Goal: Find specific page/section: Find specific page/section

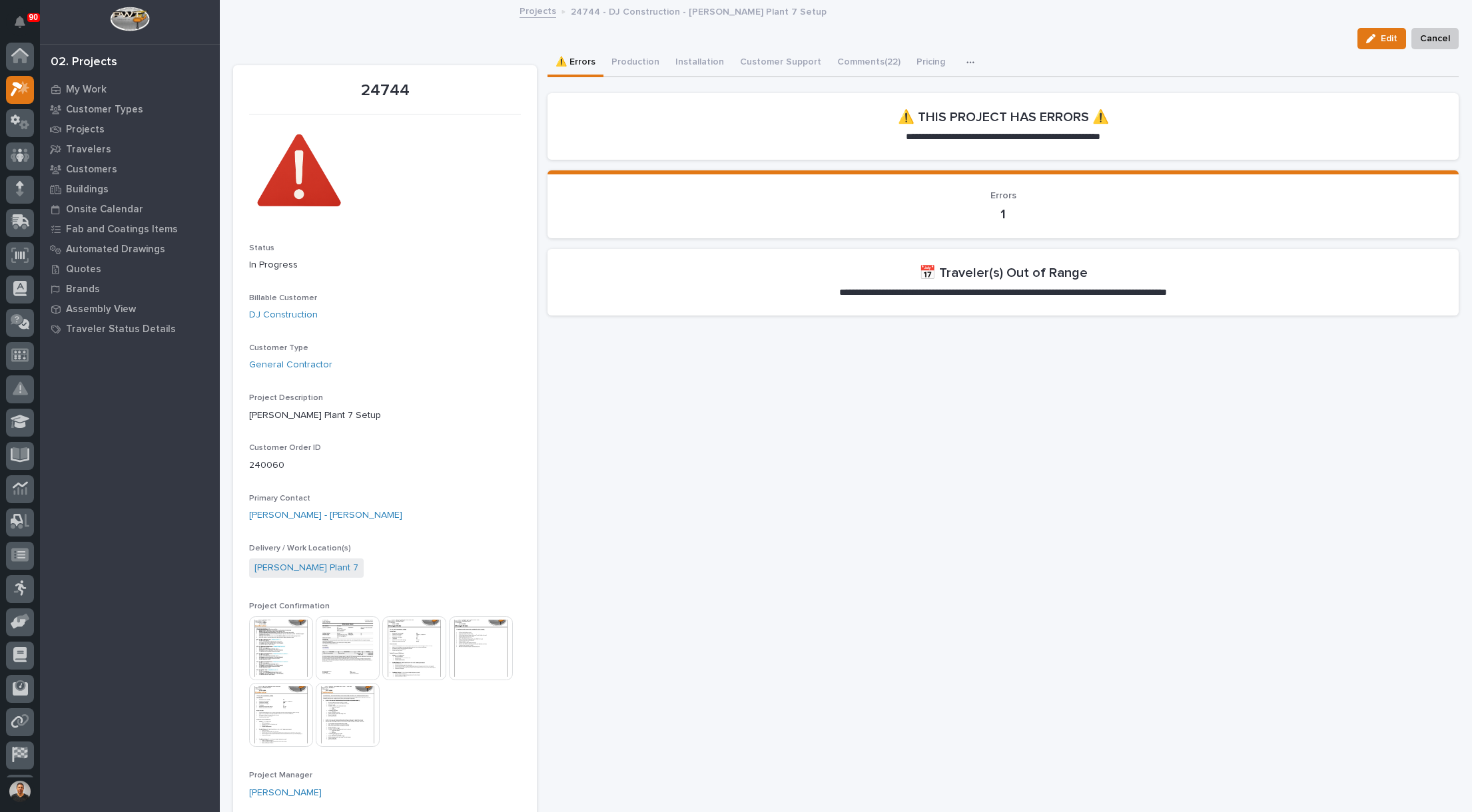
scroll to position [31, 0]
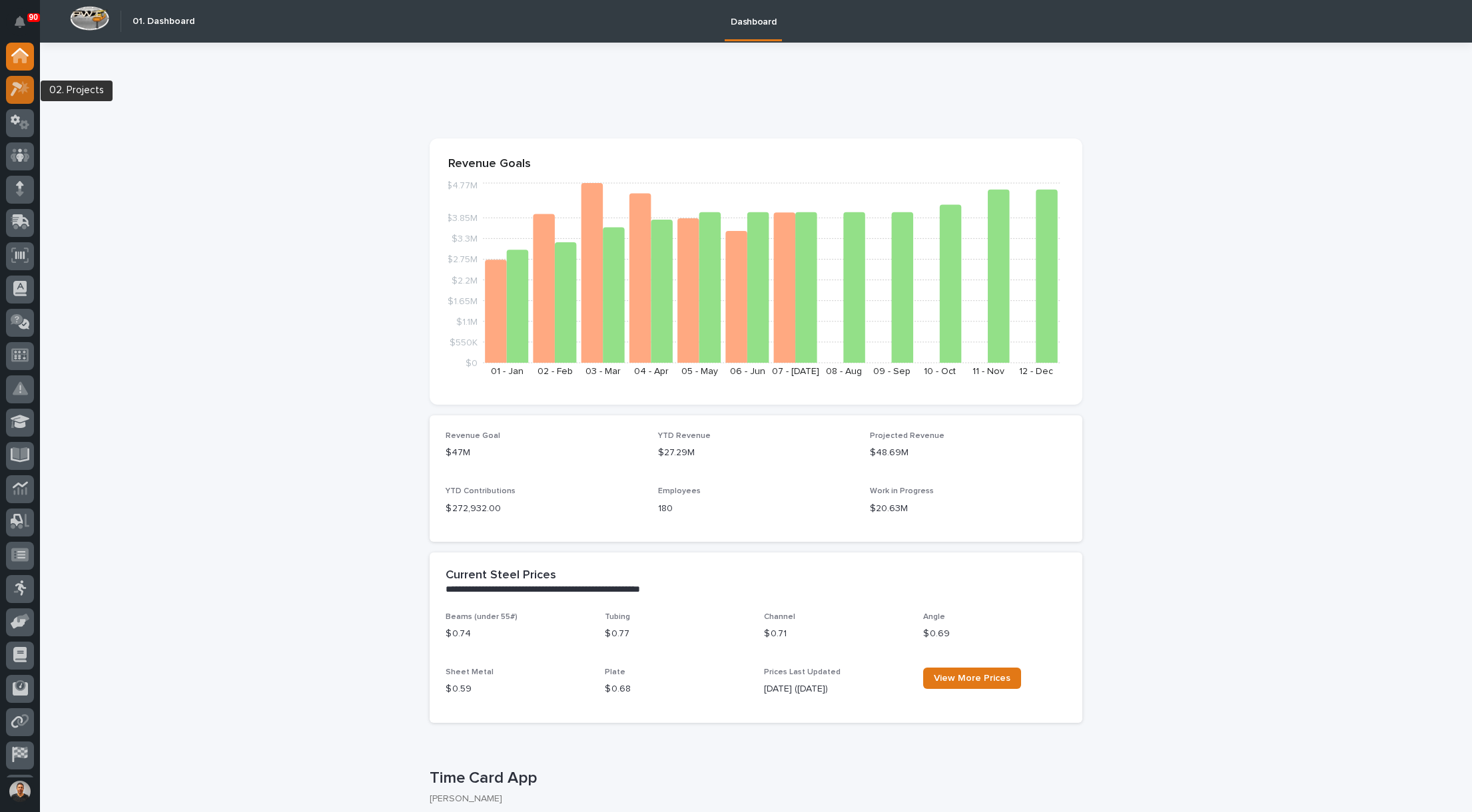
click at [19, 97] on div at bounding box center [20, 89] width 28 height 28
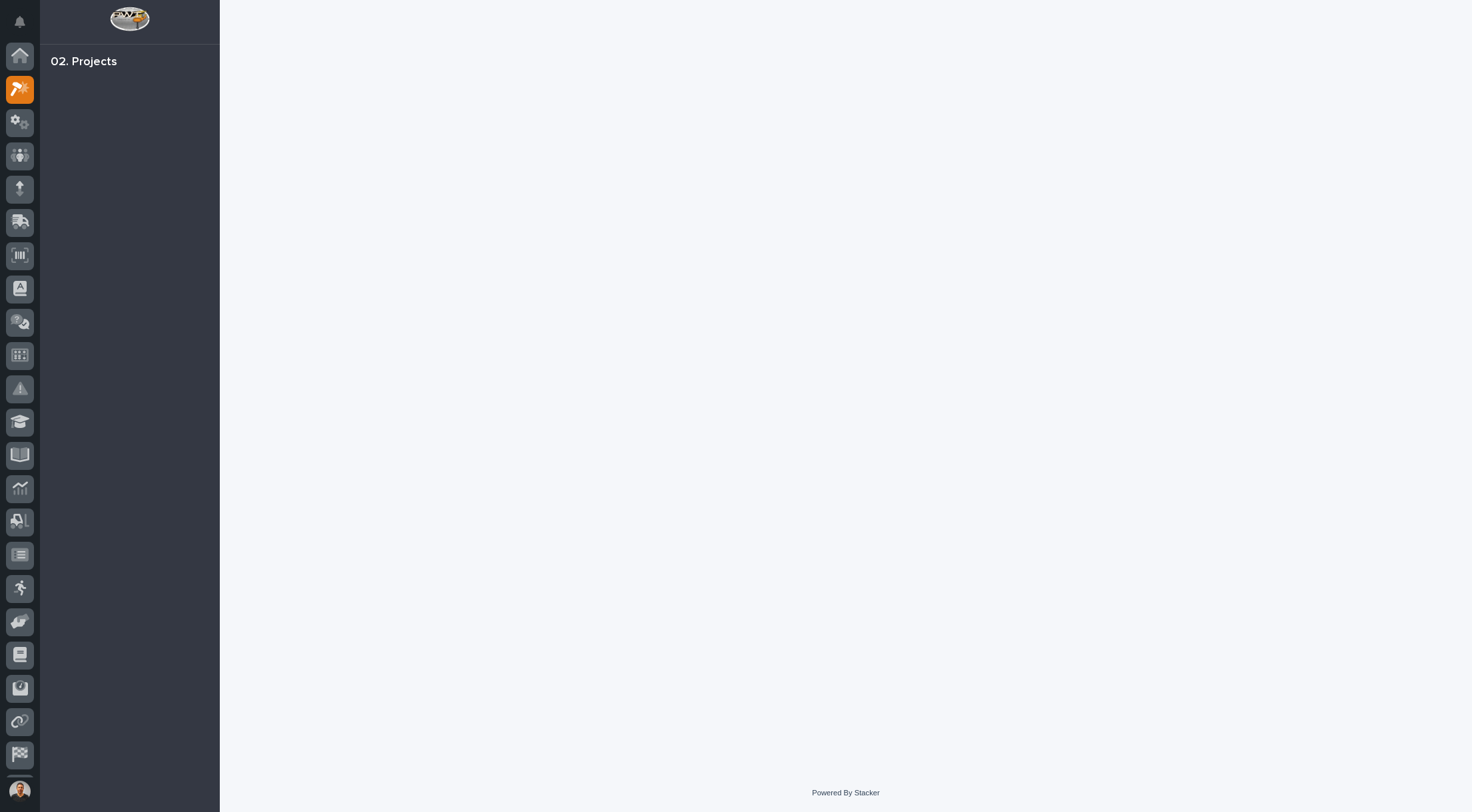
scroll to position [31, 0]
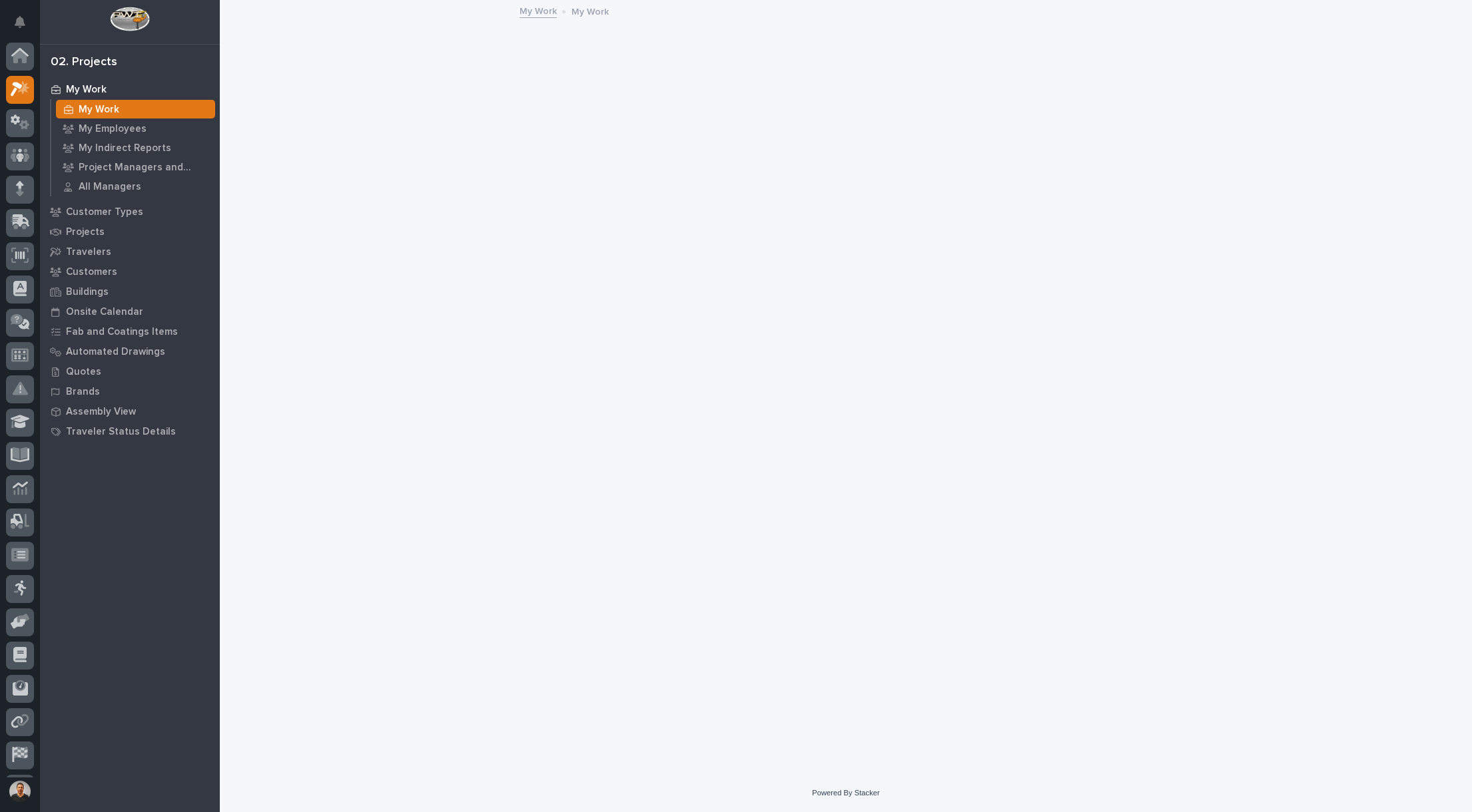
scroll to position [31, 0]
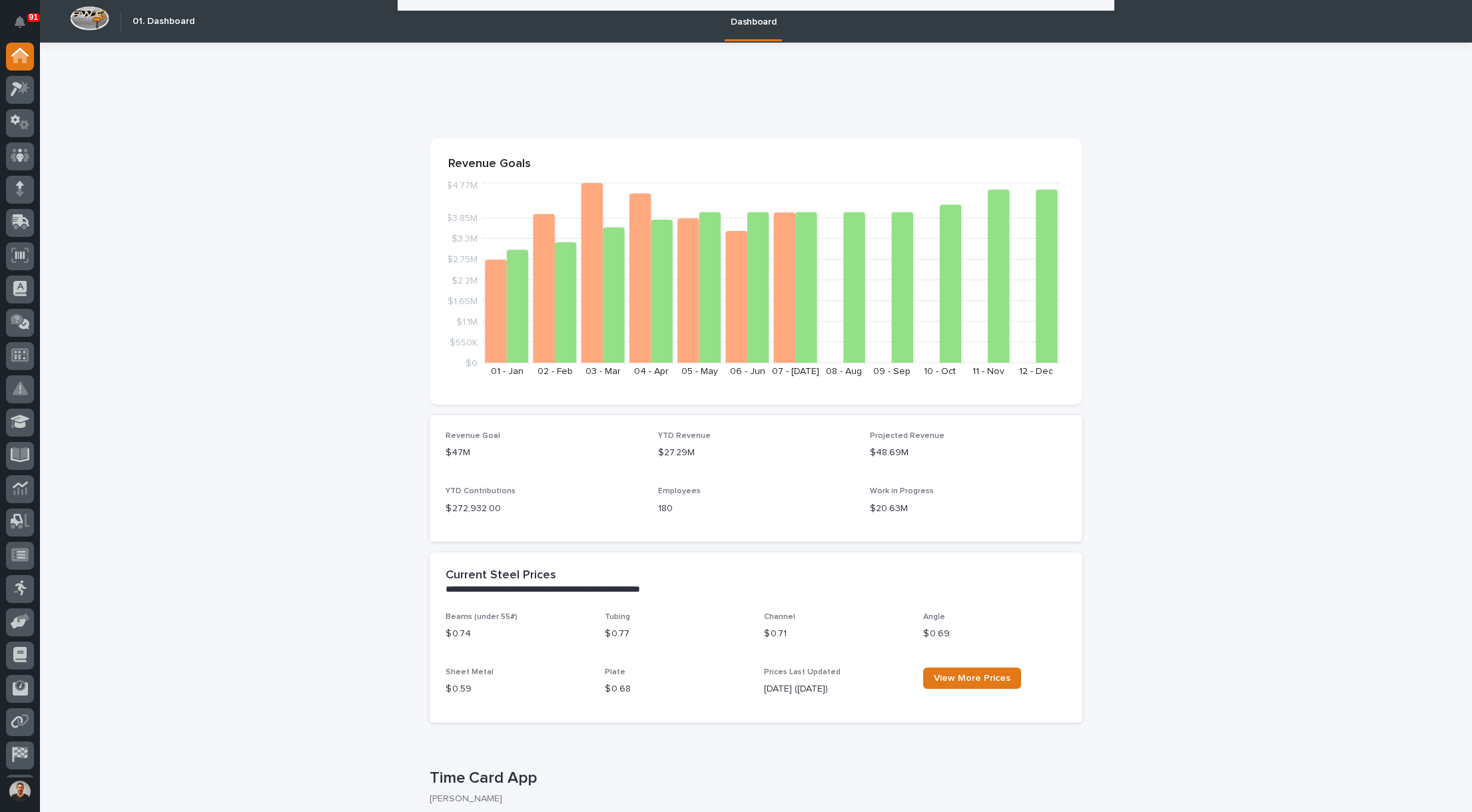
scroll to position [399, 0]
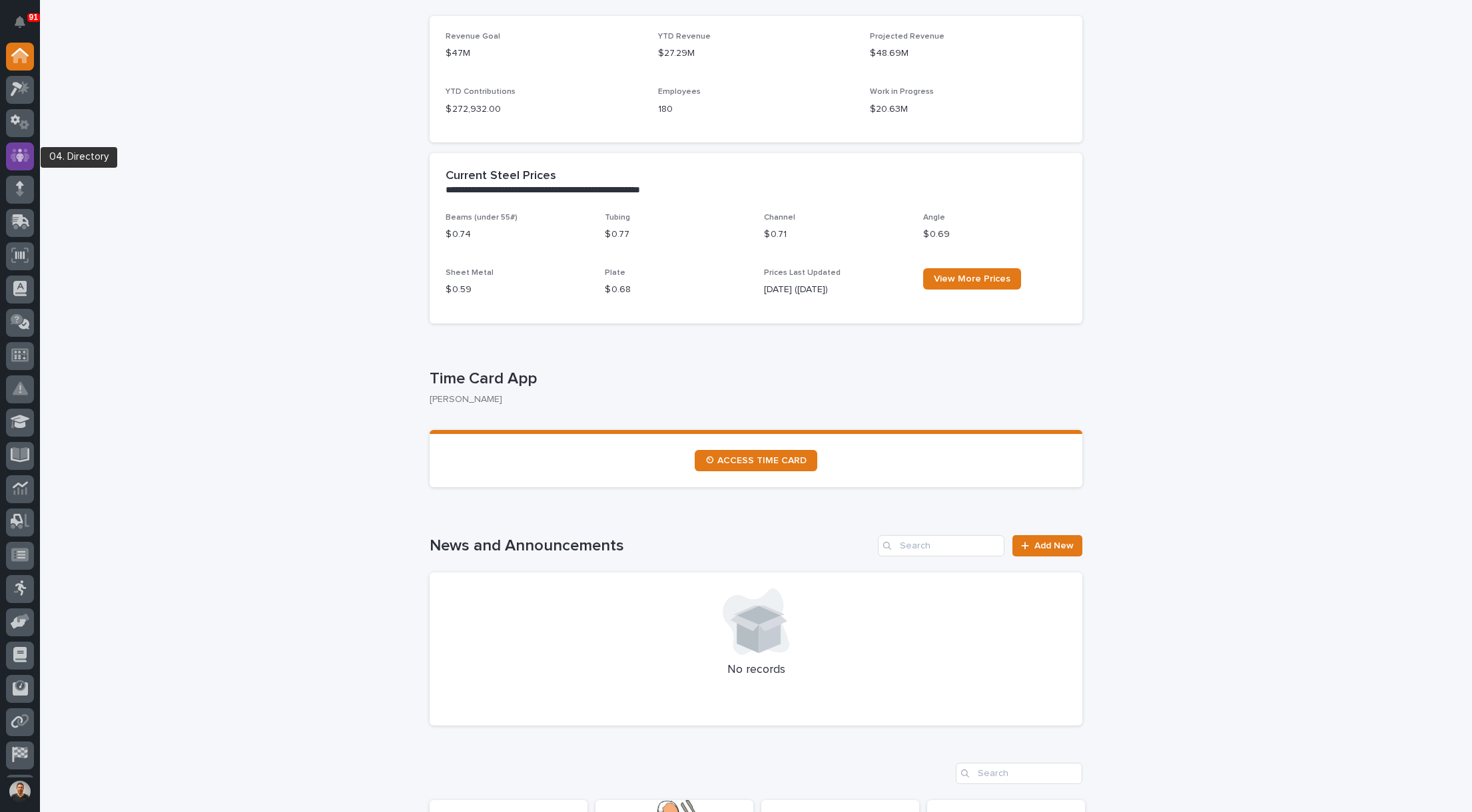
click at [23, 149] on icon at bounding box center [20, 155] width 20 height 15
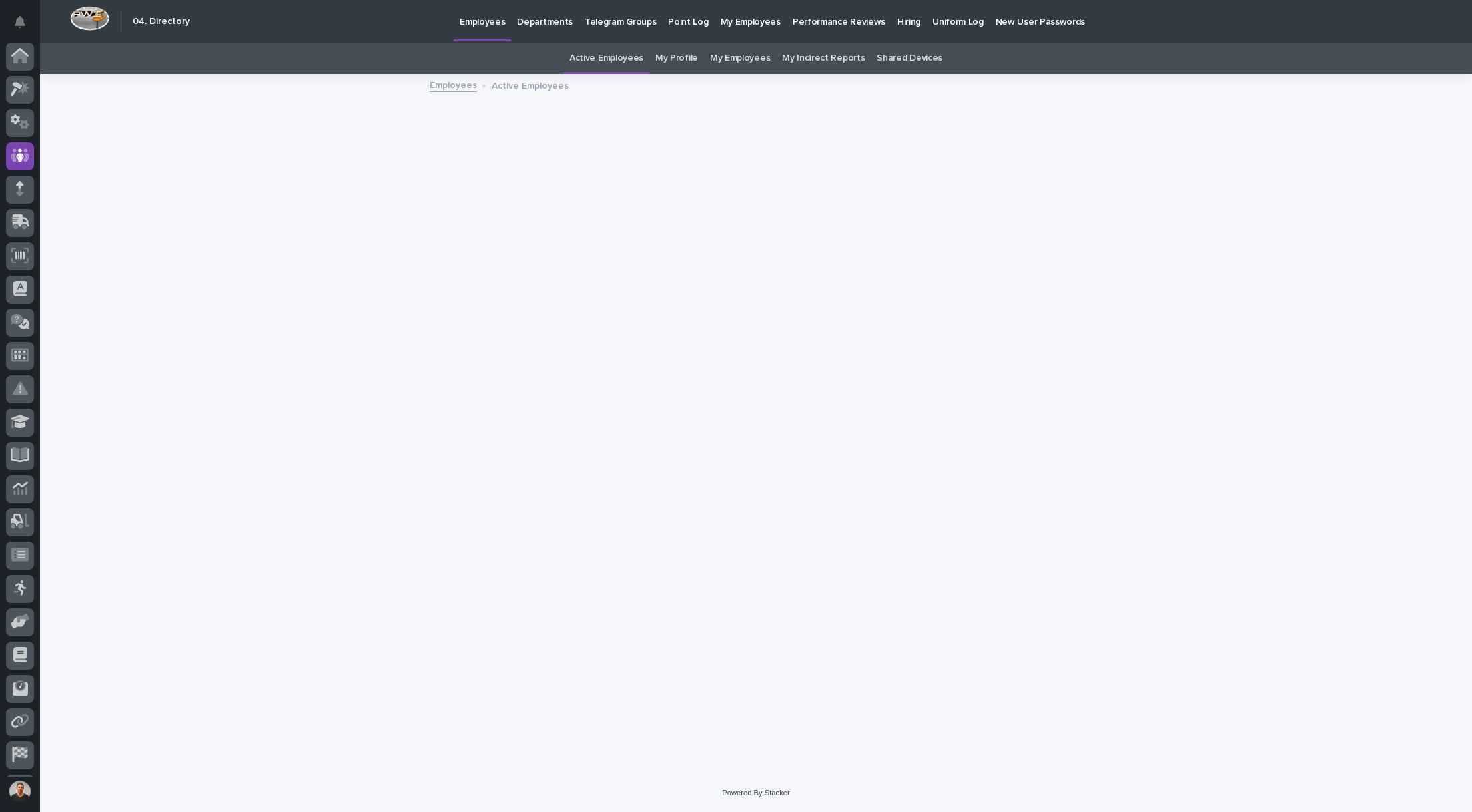
scroll to position [31, 0]
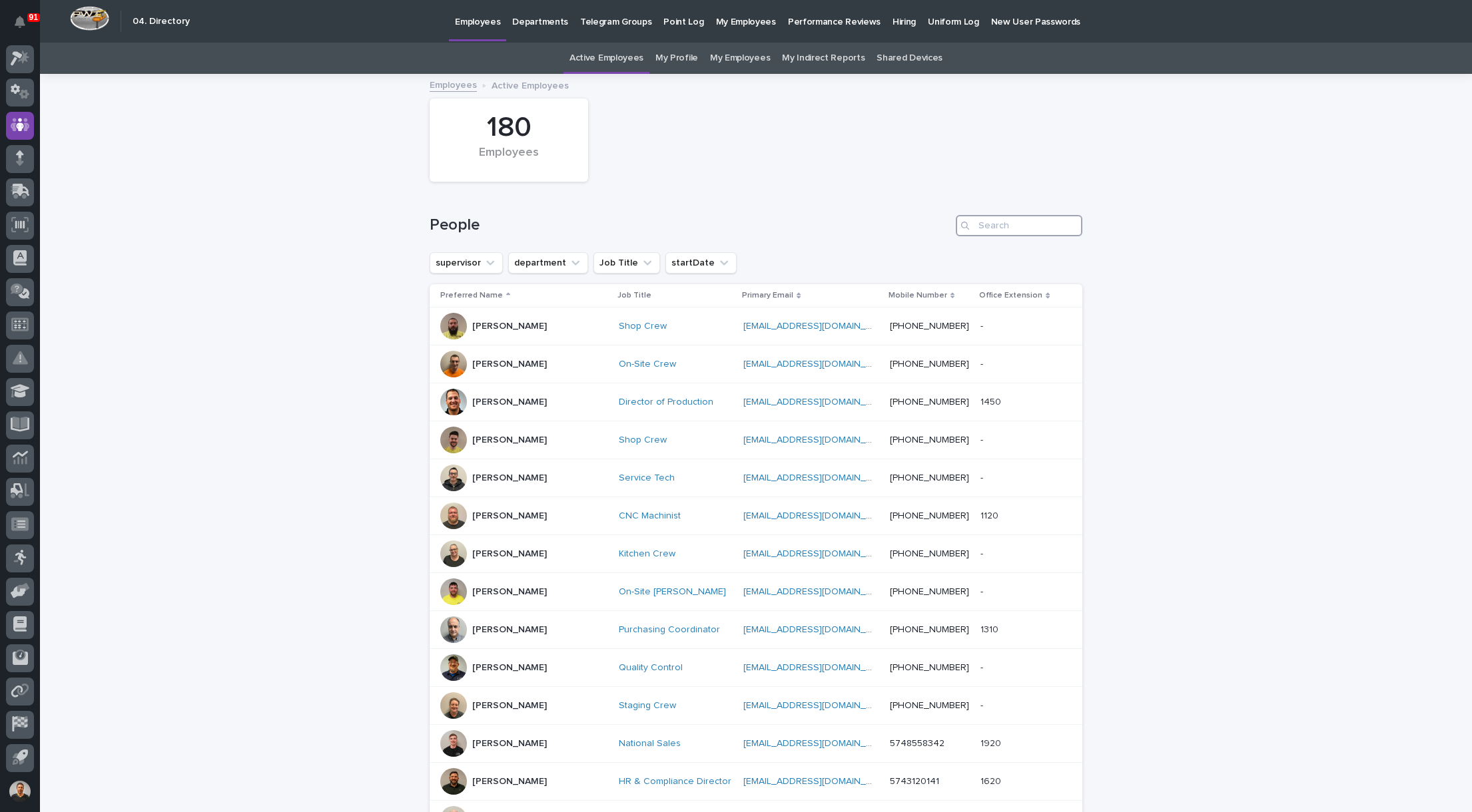
click at [1036, 231] on input "Search" at bounding box center [1019, 226] width 127 height 21
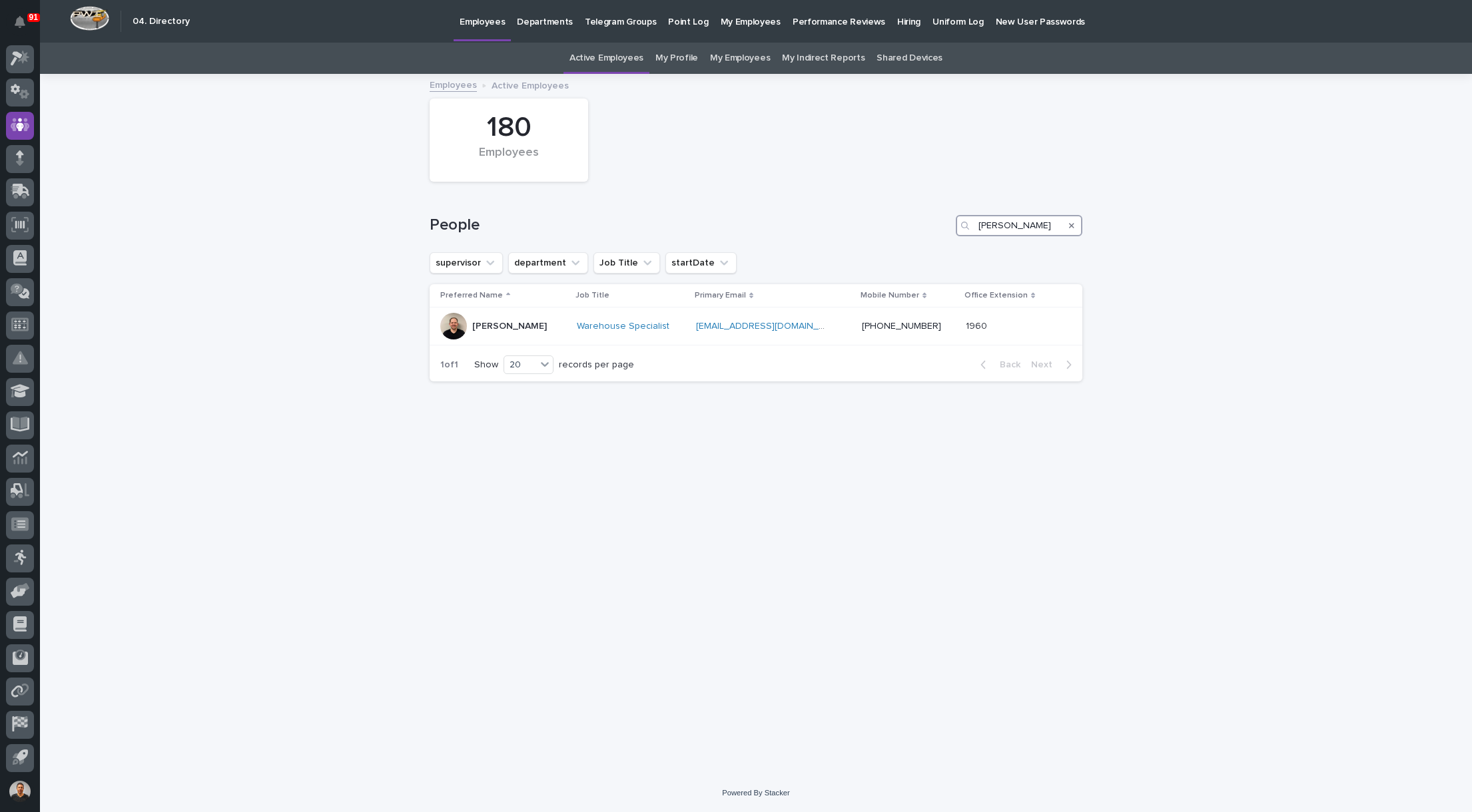
type input "Kenny"
